Goal: Use online tool/utility: Use online tool/utility

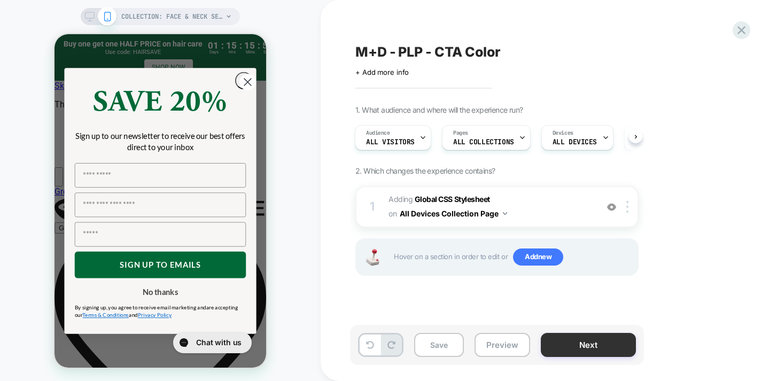
click at [578, 345] on button "Next" at bounding box center [588, 345] width 95 height 24
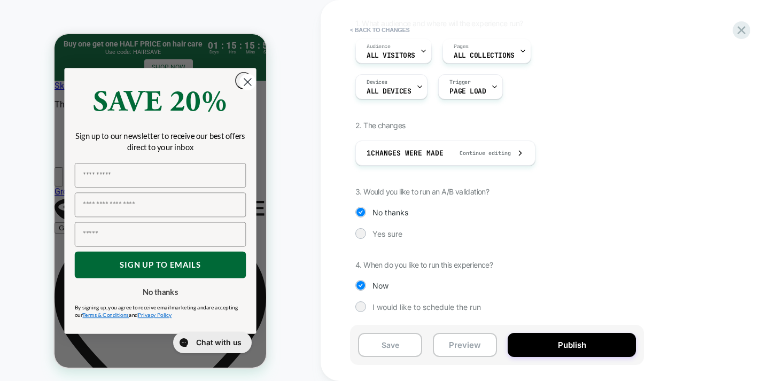
scroll to position [87, 0]
click at [382, 231] on span "Yes sure" at bounding box center [388, 233] width 30 height 9
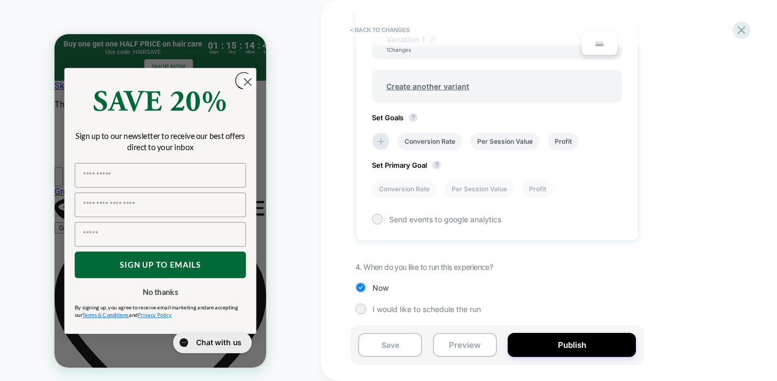
scroll to position [388, 0]
click at [377, 141] on icon at bounding box center [381, 140] width 11 height 11
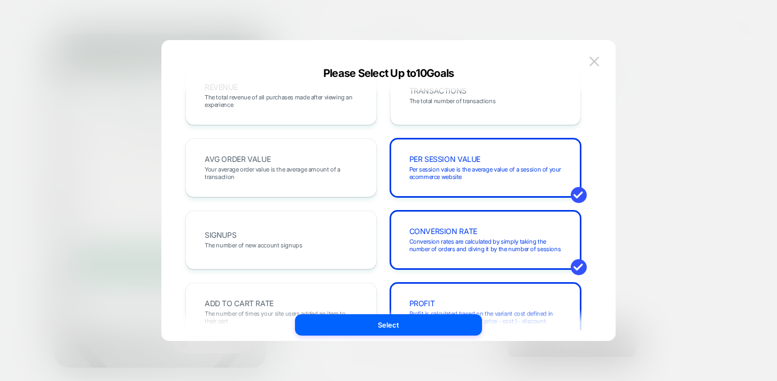
scroll to position [0, 0]
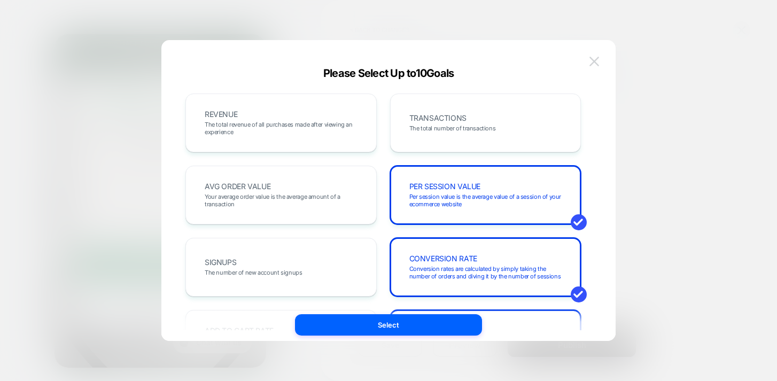
click at [593, 63] on img at bounding box center [595, 61] width 10 height 9
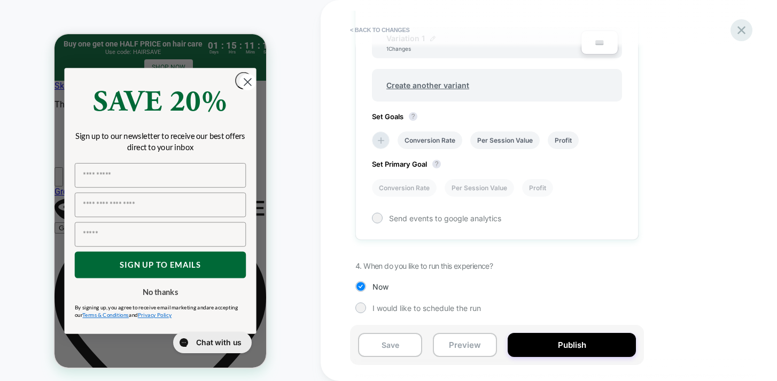
click at [742, 27] on icon at bounding box center [742, 30] width 14 height 14
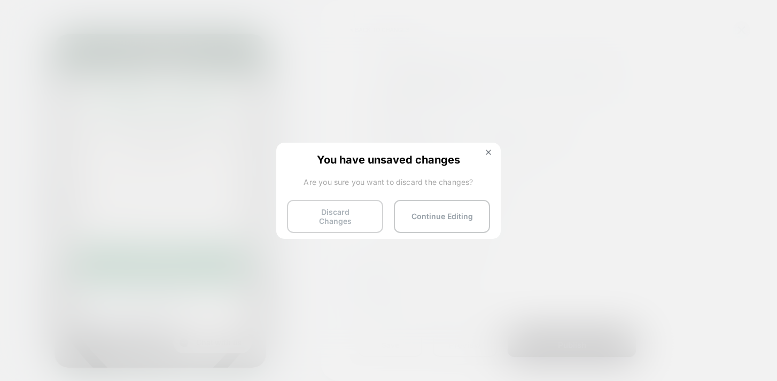
click at [349, 206] on button "Discard Changes" at bounding box center [335, 216] width 96 height 33
